Goal: Find specific page/section: Find specific page/section

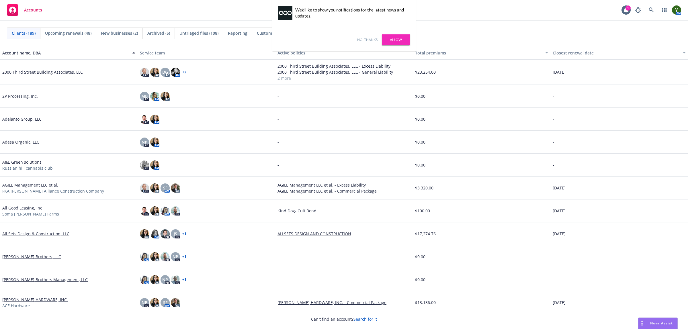
click at [400, 39] on link "Allow" at bounding box center [396, 39] width 28 height 11
click at [648, 6] on link at bounding box center [650, 9] width 11 height 11
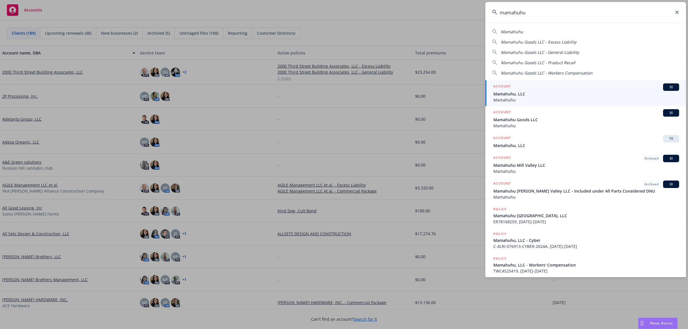
type input "mamahuhu"
click at [531, 92] on span "Mamahuhu, LLC" at bounding box center [586, 94] width 186 height 6
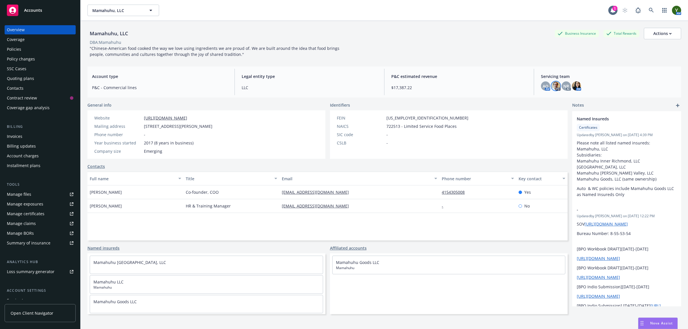
click at [554, 85] on img at bounding box center [555, 85] width 9 height 9
click at [541, 89] on div "AO" at bounding box center [545, 85] width 9 height 9
click at [551, 87] on img at bounding box center [555, 85] width 9 height 9
click at [563, 87] on span "NR" at bounding box center [566, 86] width 6 height 6
click at [566, 84] on div "NR" at bounding box center [566, 85] width 9 height 9
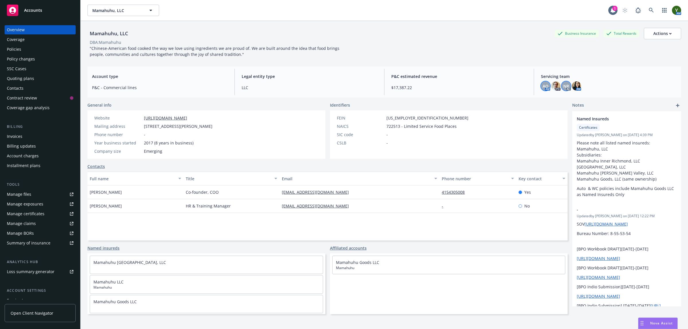
click at [541, 86] on div "AO" at bounding box center [545, 85] width 9 height 9
